Goal: Entertainment & Leisure: Browse casually

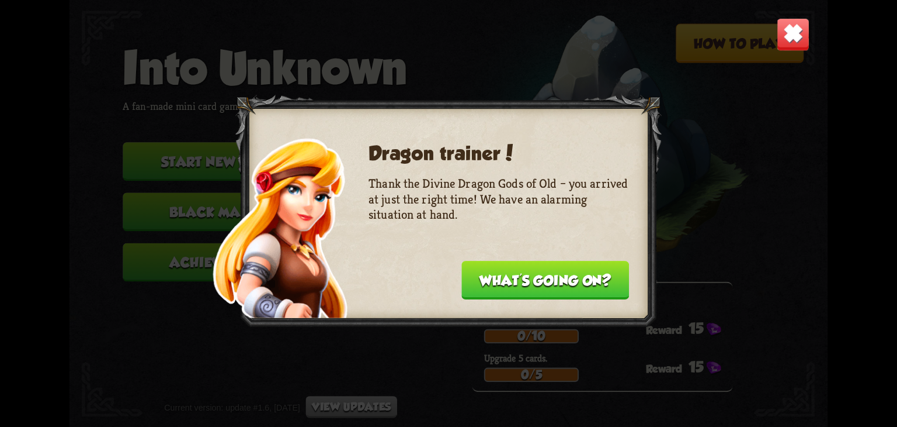
click at [512, 269] on button "What's going on?" at bounding box center [546, 280] width 168 height 39
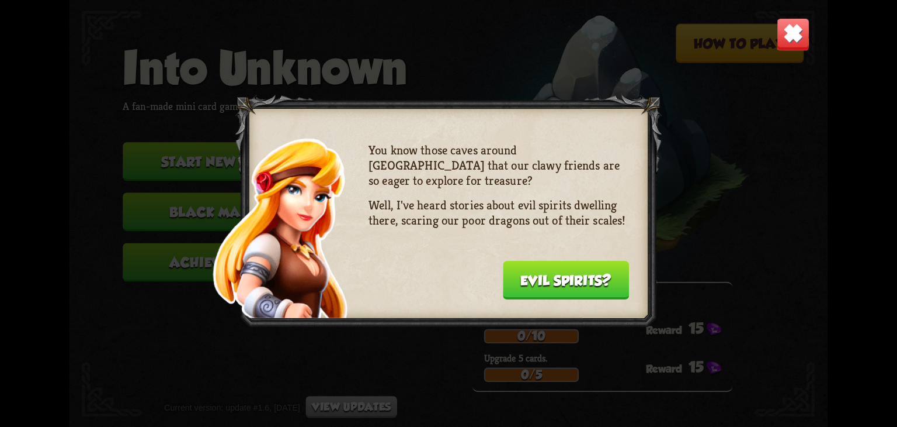
click at [782, 24] on img at bounding box center [793, 34] width 33 height 33
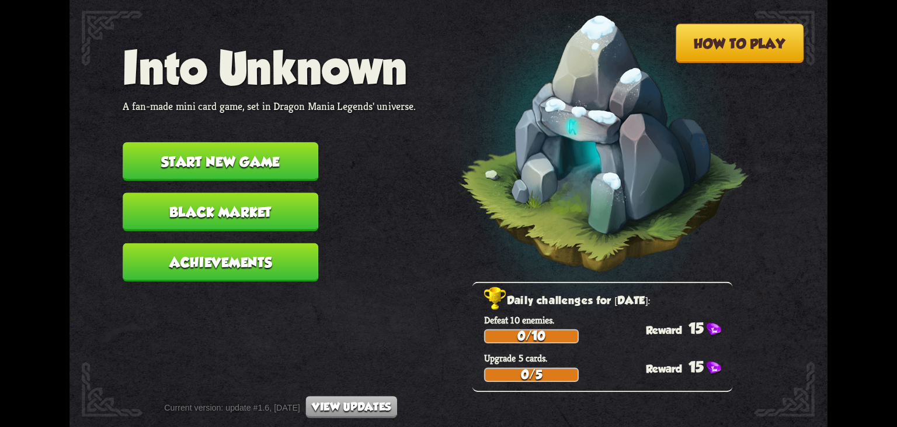
click at [250, 161] on button "Start new game" at bounding box center [221, 161] width 196 height 39
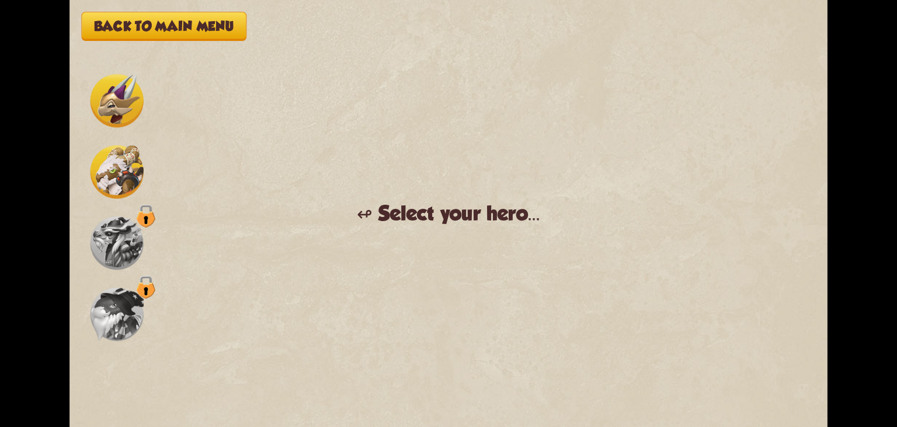
click at [113, 95] on img at bounding box center [117, 100] width 53 height 53
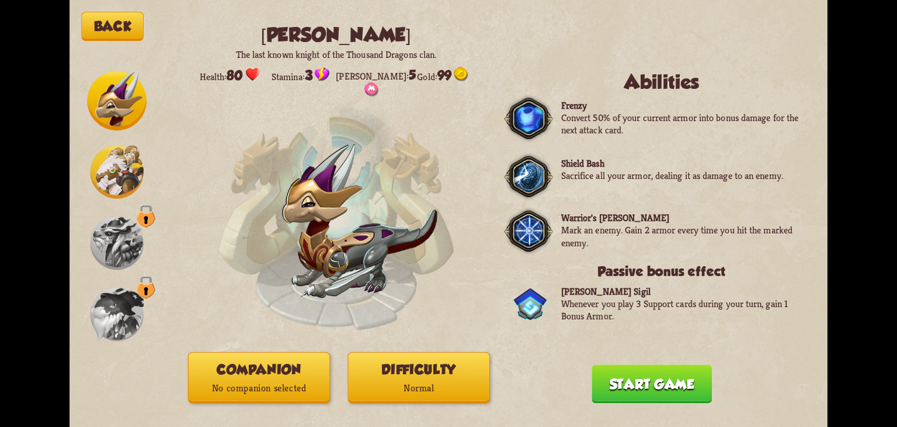
click at [123, 152] on img at bounding box center [117, 171] width 53 height 53
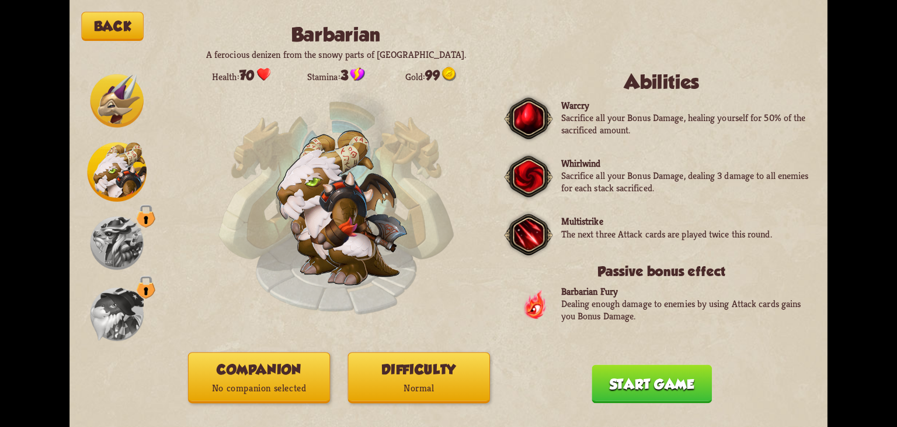
click at [123, 247] on img at bounding box center [117, 242] width 53 height 53
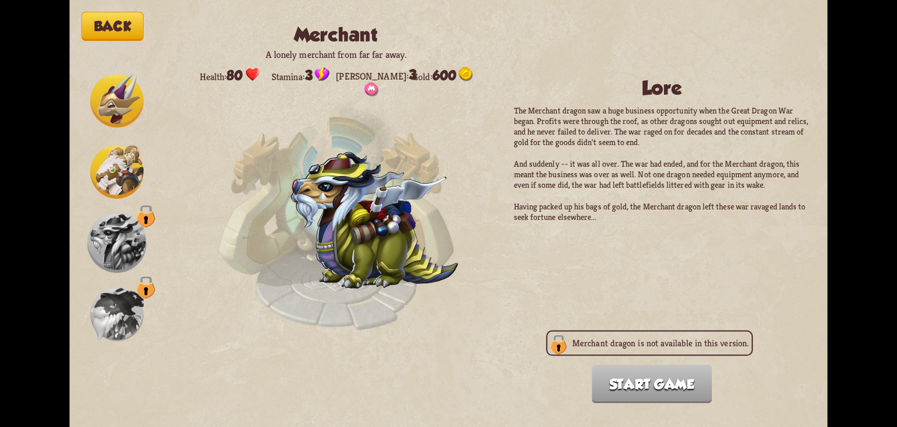
click at [112, 307] on img at bounding box center [117, 313] width 53 height 53
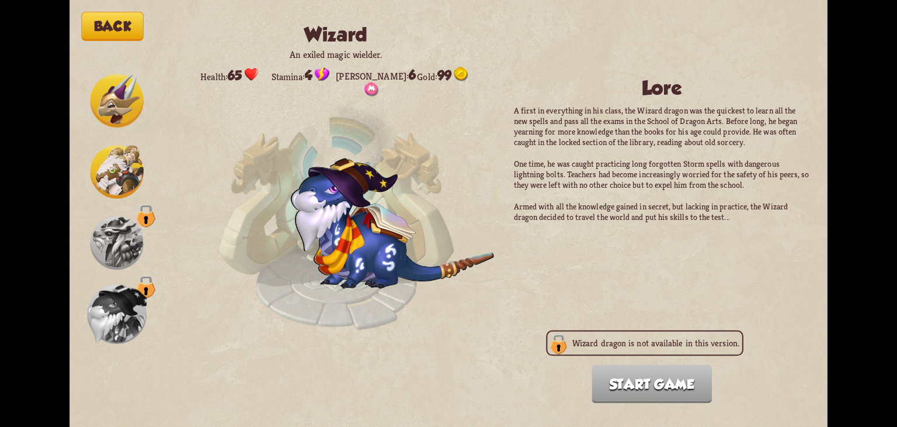
click at [122, 184] on img at bounding box center [117, 171] width 53 height 53
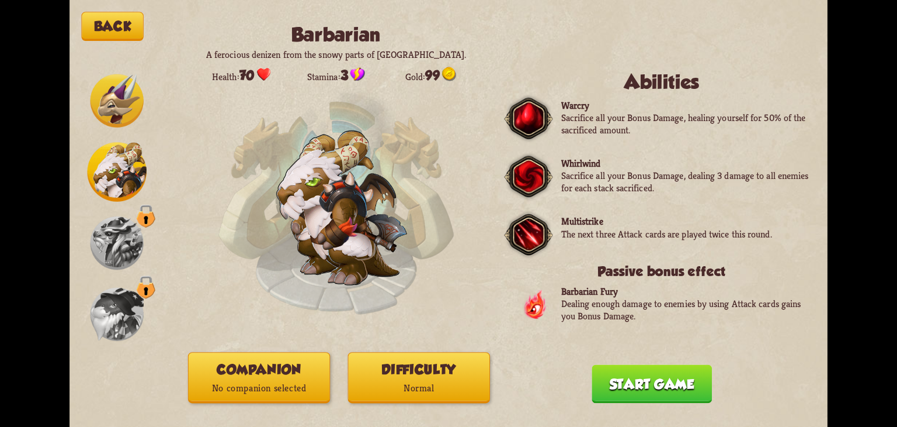
click at [114, 92] on img at bounding box center [117, 100] width 53 height 53
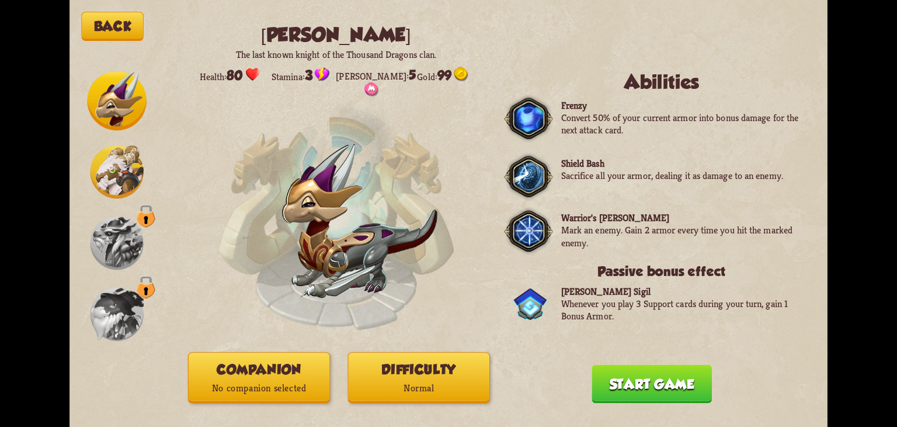
click at [382, 368] on button "Difficulty Normal" at bounding box center [419, 377] width 142 height 51
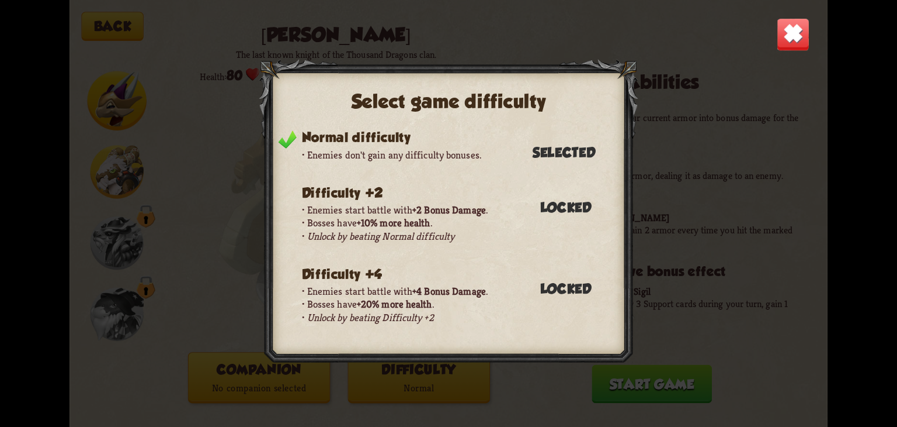
click at [778, 344] on div "Select game difficulty Normal difficulty Enemies don't gain any difficulty bonu…" at bounding box center [449, 213] width 758 height 427
click at [797, 20] on img at bounding box center [793, 34] width 33 height 33
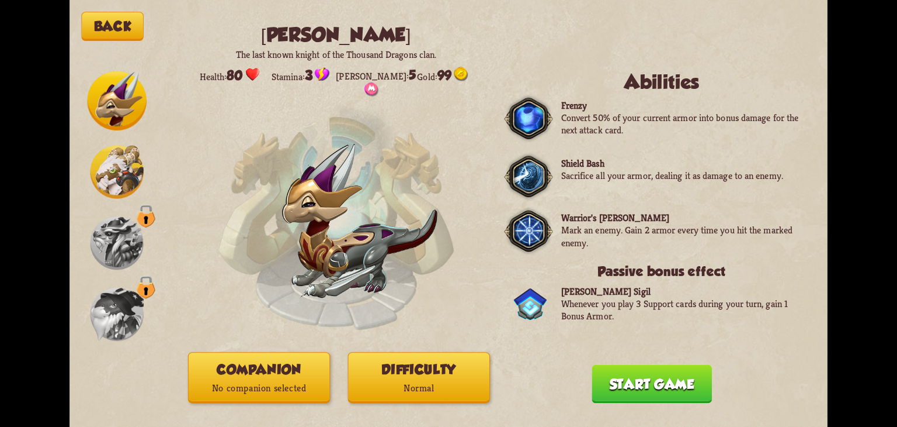
click at [671, 375] on button "Start game" at bounding box center [652, 384] width 120 height 39
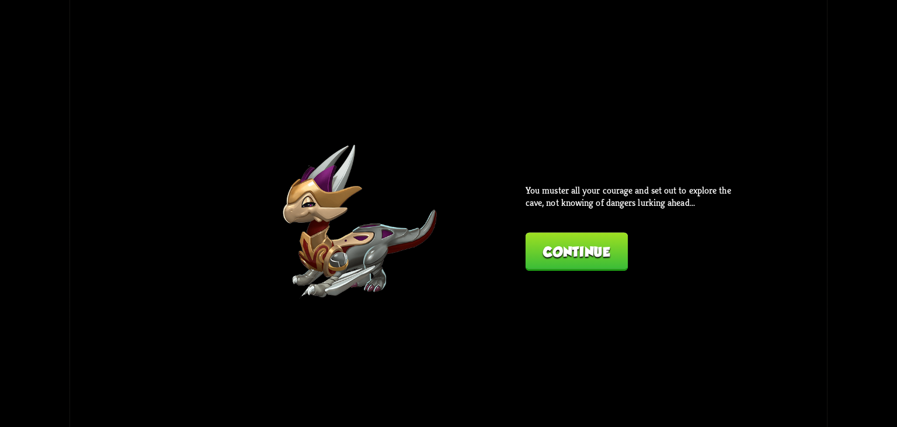
click at [573, 247] on button "Continue" at bounding box center [577, 251] width 102 height 39
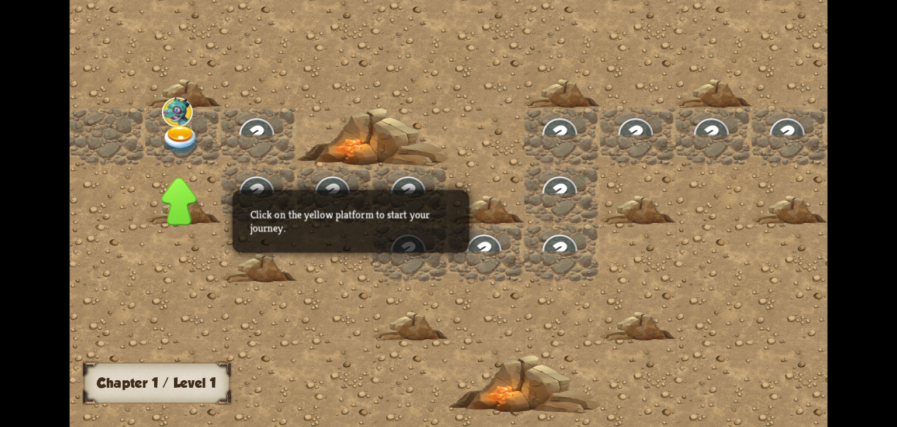
click at [186, 140] on img at bounding box center [181, 141] width 38 height 30
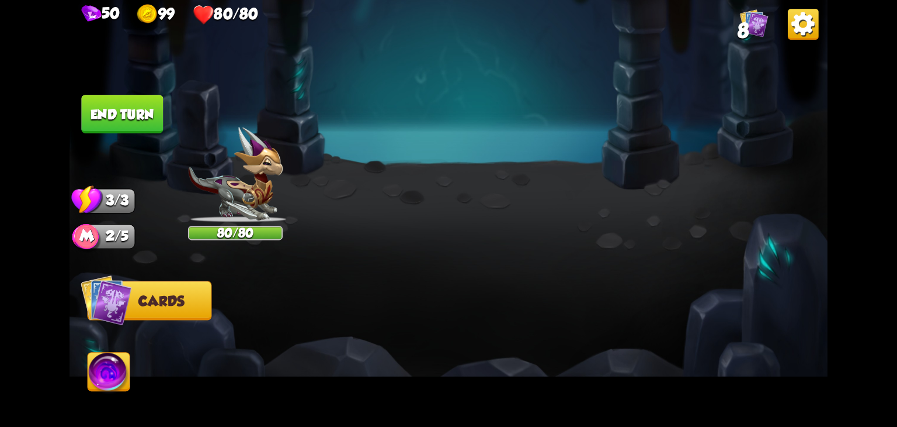
click at [671, 328] on button "Back to combat" at bounding box center [661, 337] width 155 height 39
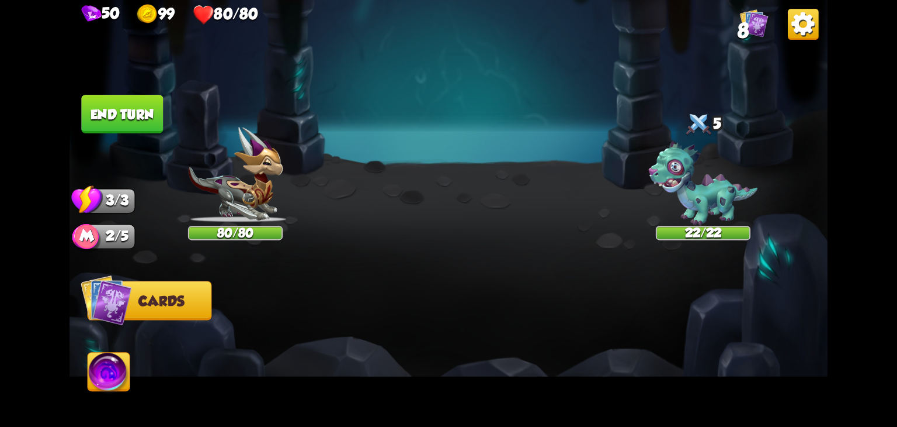
click at [140, 307] on span "Cards" at bounding box center [161, 300] width 46 height 15
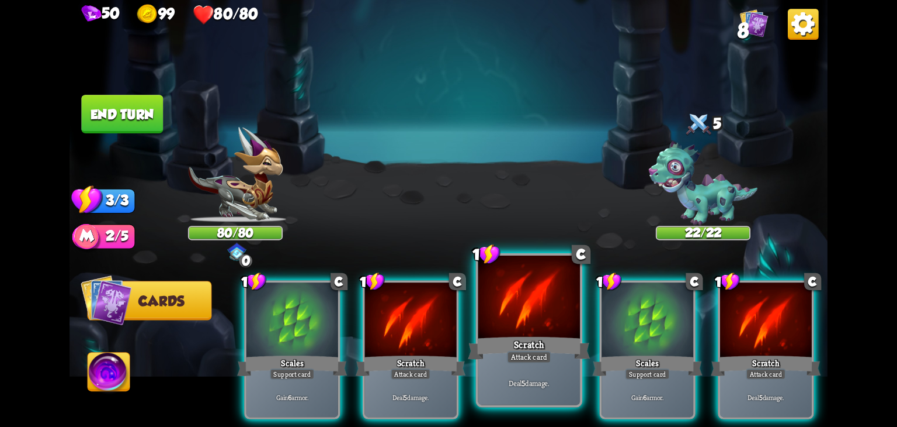
click at [527, 290] on div at bounding box center [530, 298] width 102 height 86
